Goal: Task Accomplishment & Management: Manage account settings

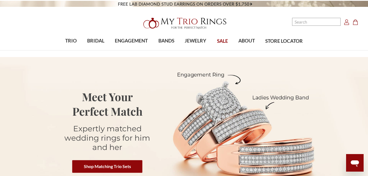
click at [348, 19] on icon "Account Account" at bounding box center [346, 21] width 5 height 5
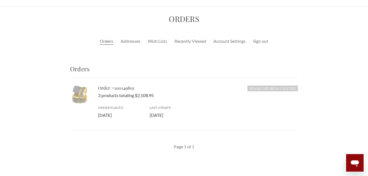
scroll to position [33, 0]
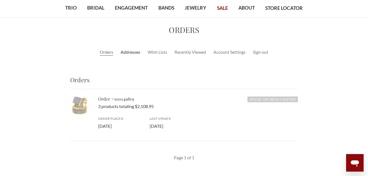
click at [134, 52] on link "Addresses" at bounding box center [131, 52] width 20 height 7
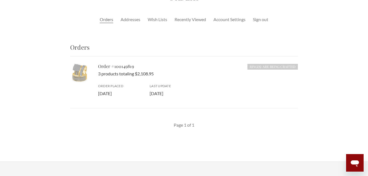
scroll to position [66, 0]
drag, startPoint x: 250, startPoint y: 66, endPoint x: 297, endPoint y: 68, distance: 46.7
click at [297, 68] on h6 "Ring(s) are Being Crafted" at bounding box center [273, 67] width 50 height 6
copy h6 "Ring(s) are Being Crafted"
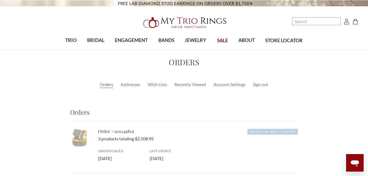
scroll to position [0, 0]
